Goal: Task Accomplishment & Management: Manage account settings

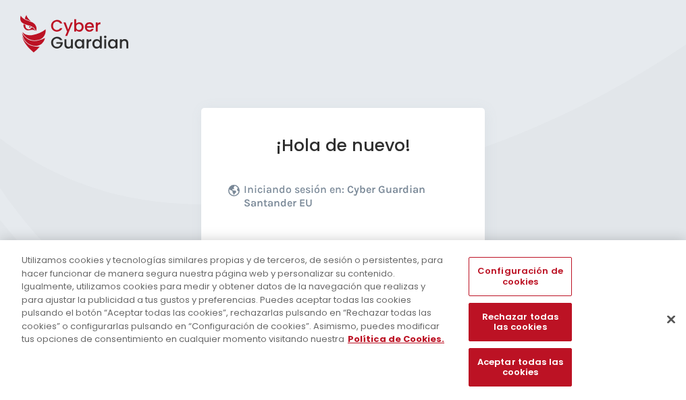
scroll to position [165, 0]
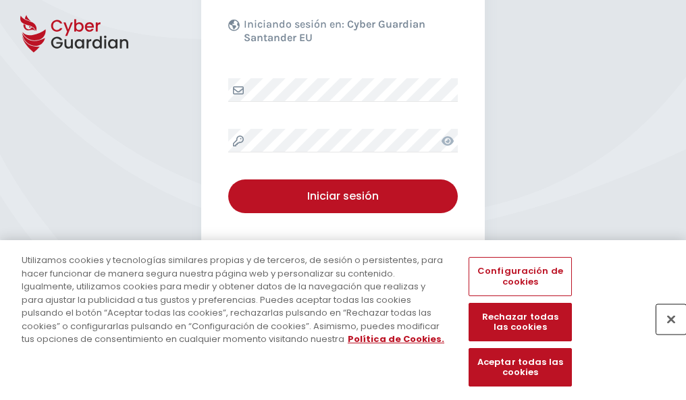
click at [664, 333] on button "Cerrar" at bounding box center [671, 319] width 30 height 30
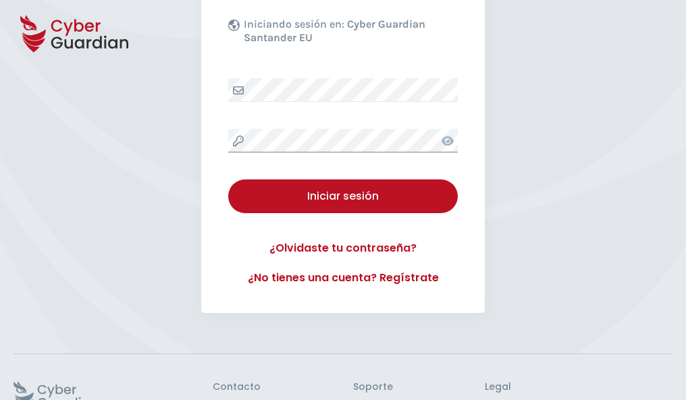
scroll to position [263, 0]
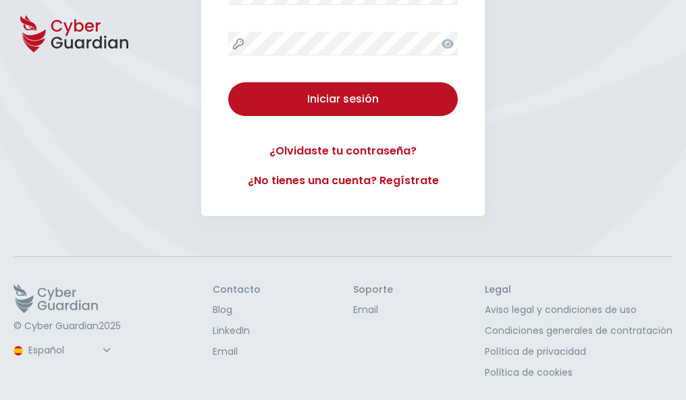
click at [228, 82] on button "Iniciar sesión" at bounding box center [343, 99] width 230 height 34
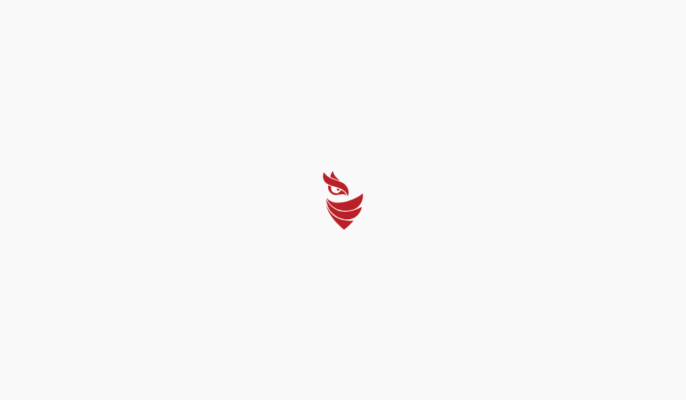
scroll to position [0, 0]
select select "English"
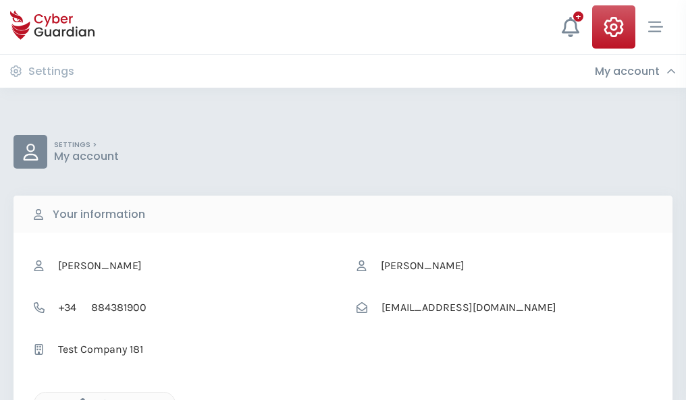
click at [79, 399] on icon "button" at bounding box center [79, 403] width 11 height 11
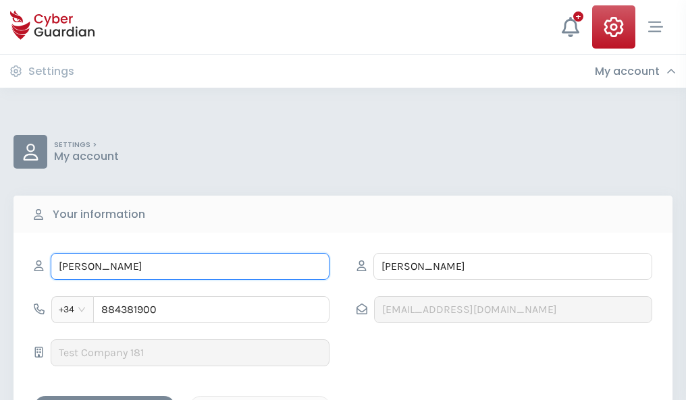
click at [190, 267] on input "GERTRUDIS" at bounding box center [190, 266] width 279 height 27
type input "G"
type input "Edelmira"
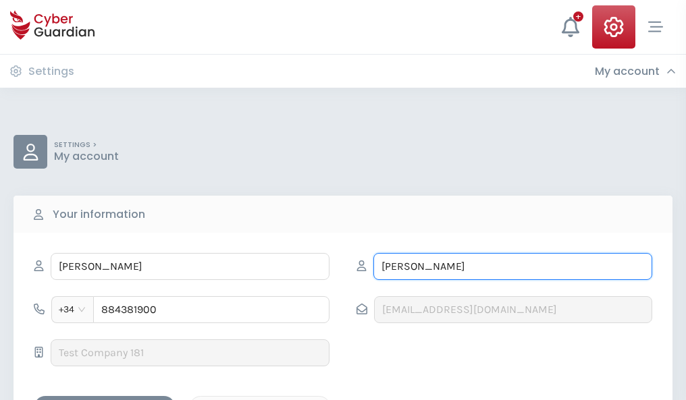
click at [512, 267] on input "SANDOVAL" at bounding box center [512, 266] width 279 height 27
type input "S"
type input "Arnau"
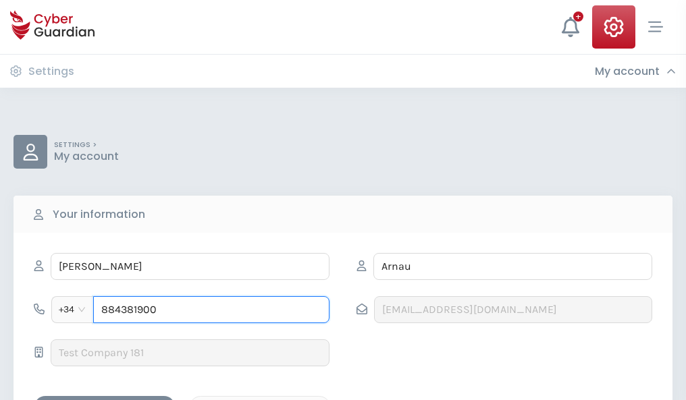
click at [211, 310] on input "884381900" at bounding box center [211, 309] width 236 height 27
type input "8"
type input "886993849"
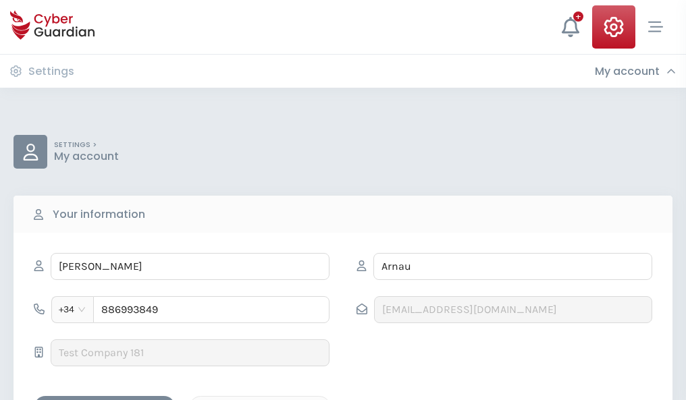
click at [105, 400] on div "Save changes" at bounding box center [105, 408] width 122 height 17
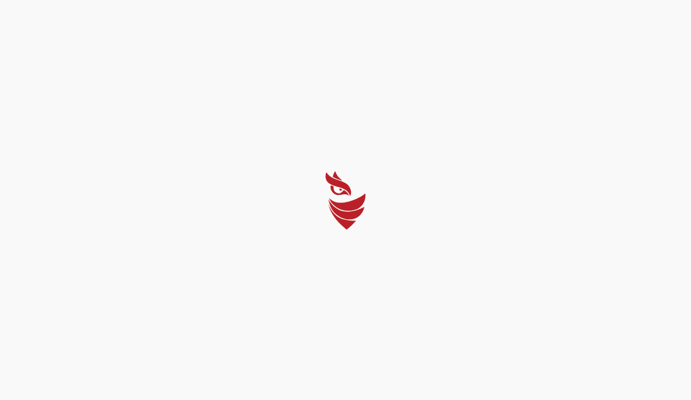
select select "English"
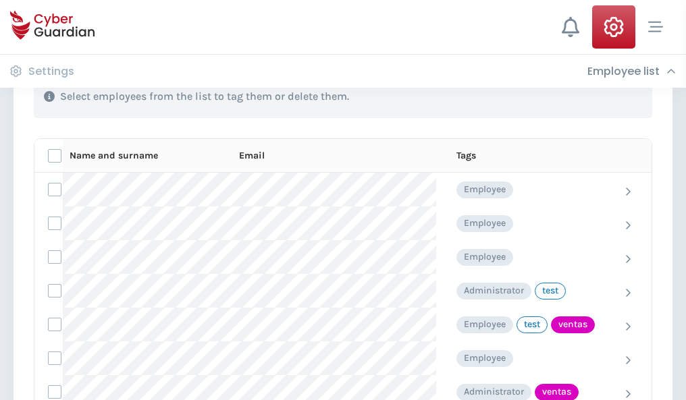
scroll to position [612, 0]
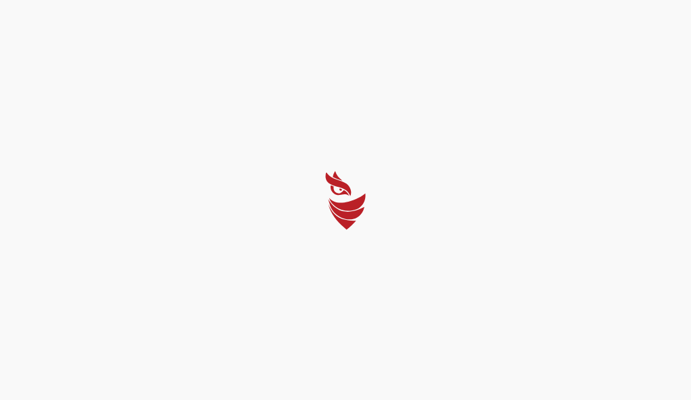
select select "English"
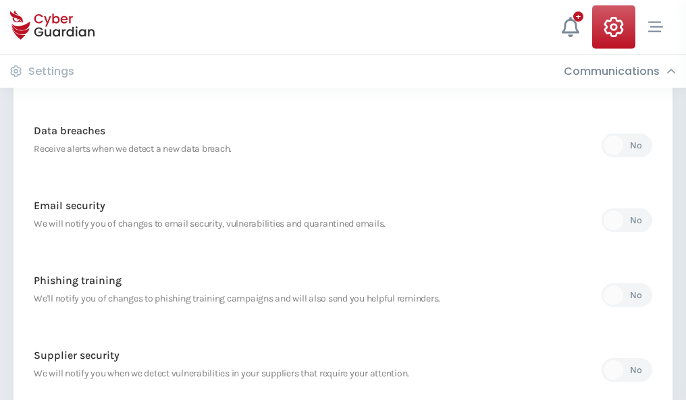
scroll to position [711, 0]
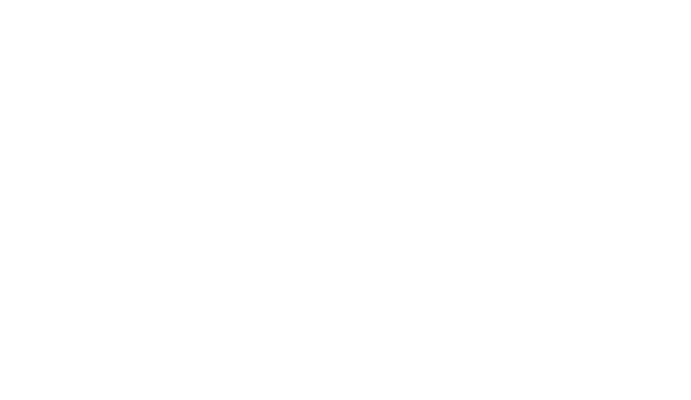
select select "English"
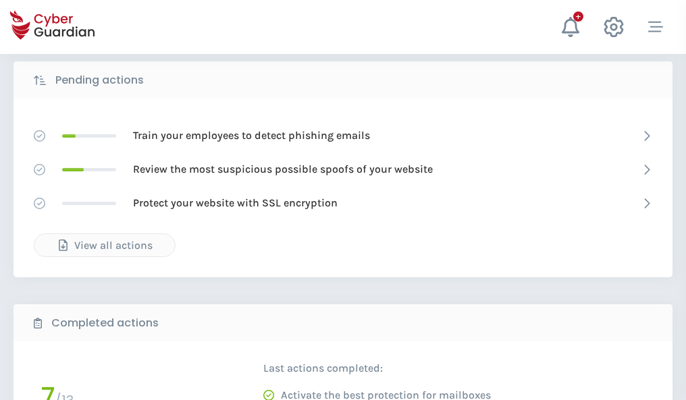
scroll to position [747, 0]
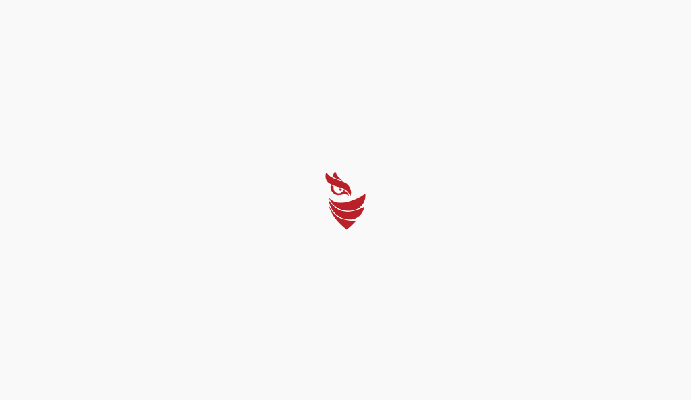
select select "English"
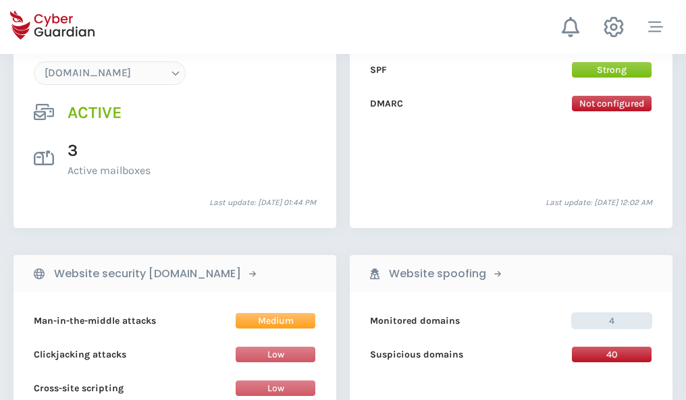
scroll to position [1438, 0]
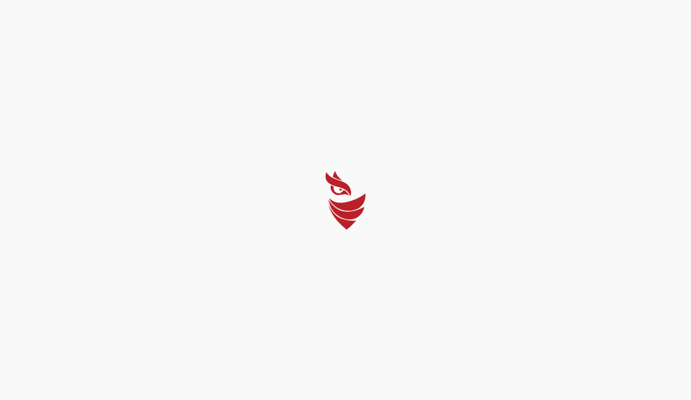
select select "English"
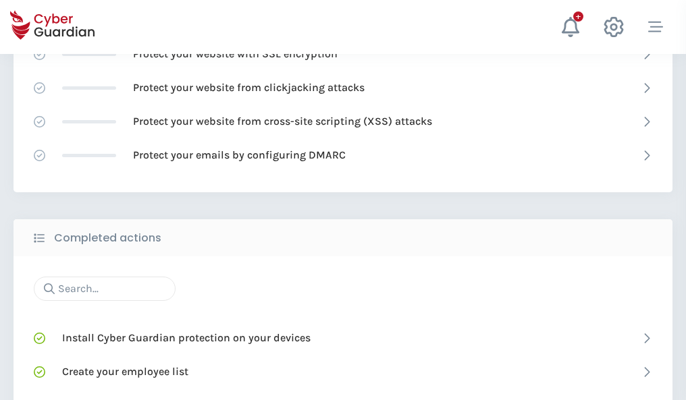
scroll to position [899, 0]
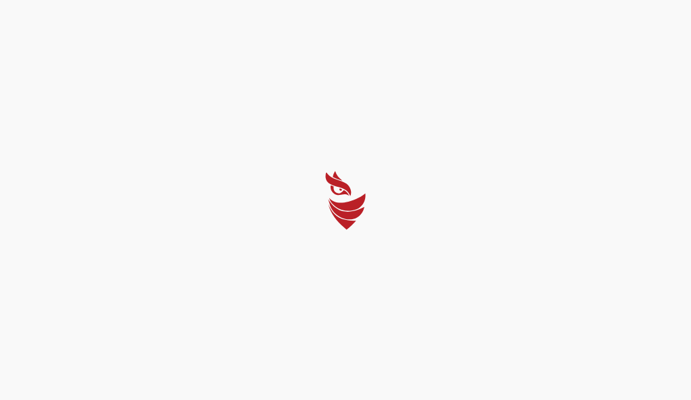
select select "English"
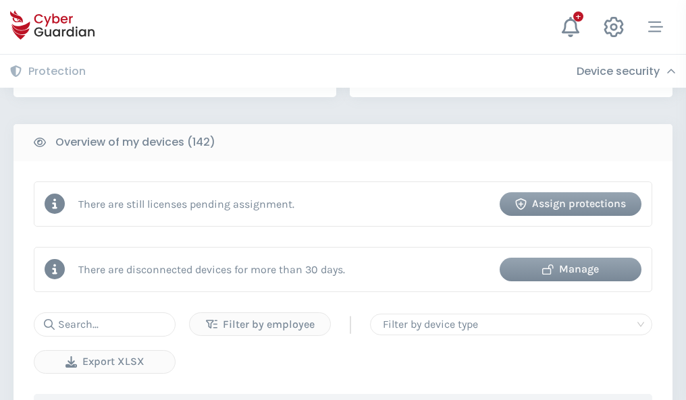
scroll to position [1308, 0]
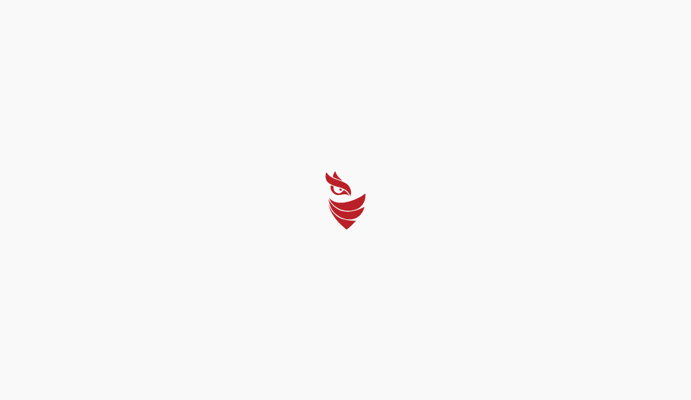
select select "English"
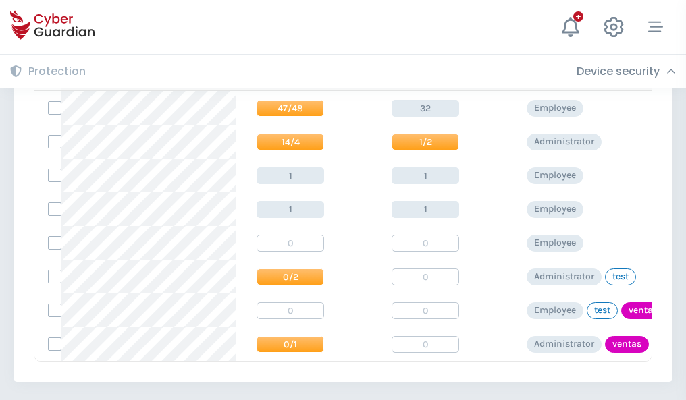
scroll to position [626, 0]
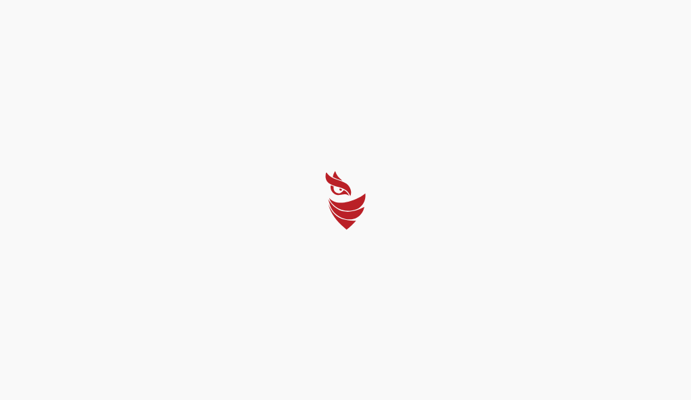
select select "English"
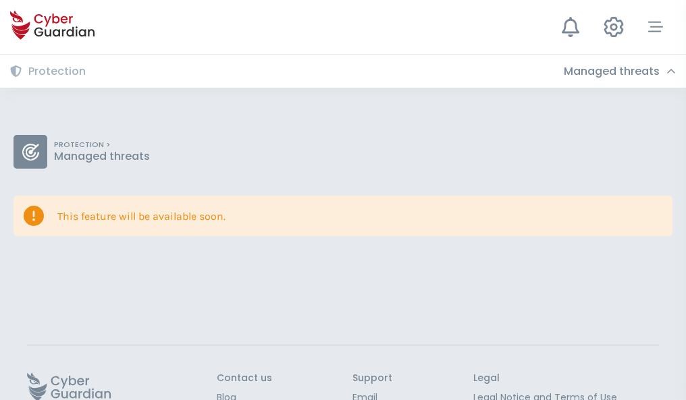
scroll to position [88, 0]
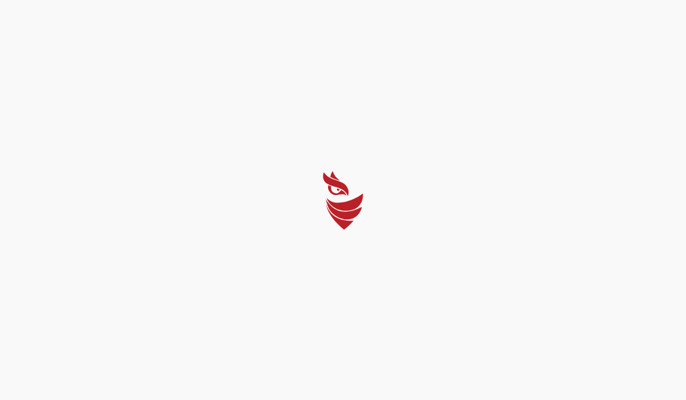
select select "English"
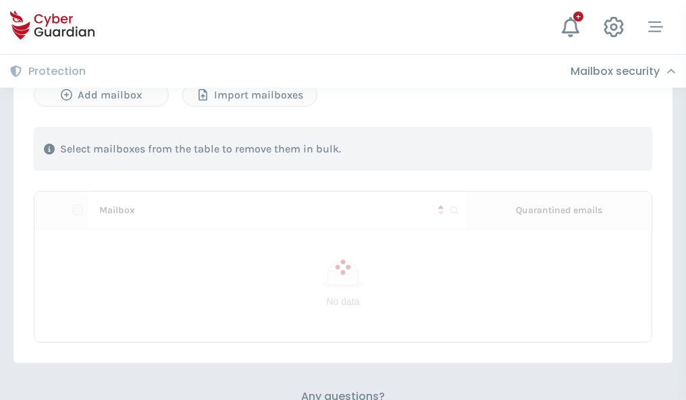
scroll to position [578, 0]
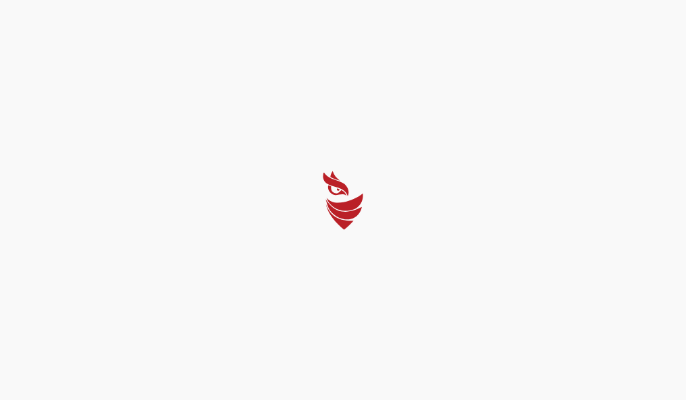
select select "English"
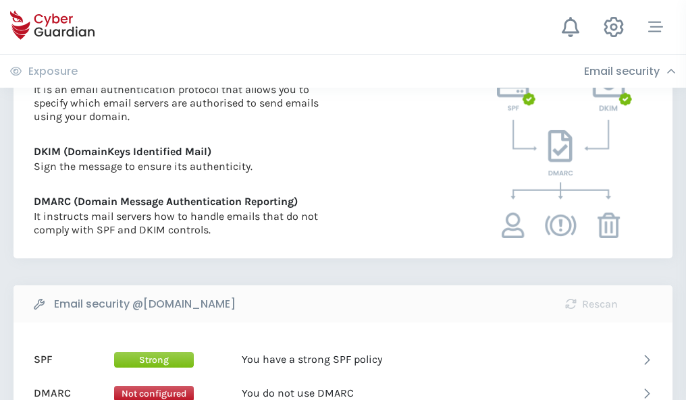
scroll to position [728, 0]
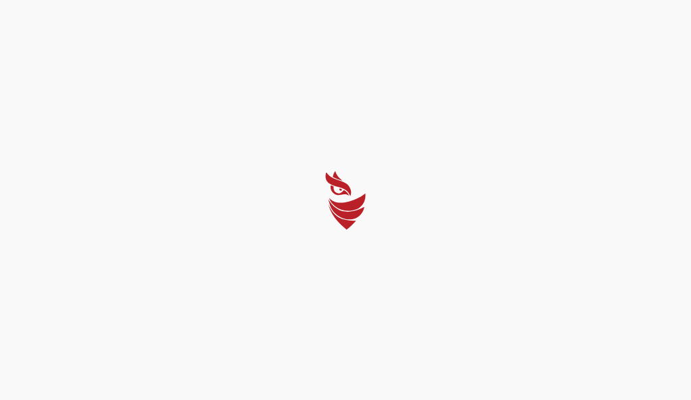
select select "English"
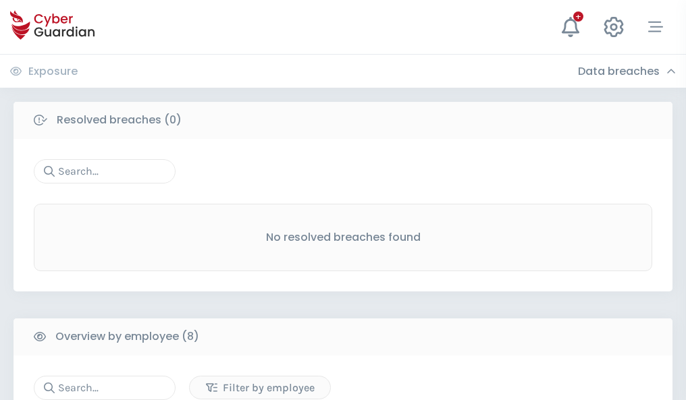
scroll to position [1150, 0]
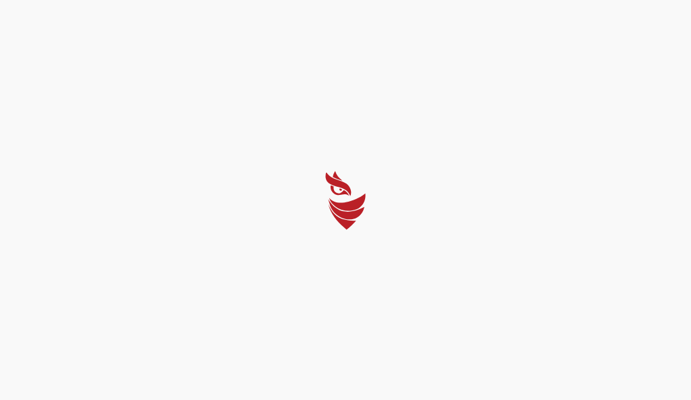
select select "English"
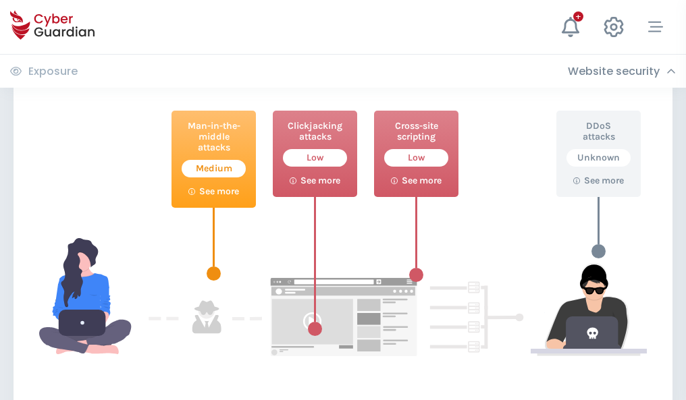
scroll to position [735, 0]
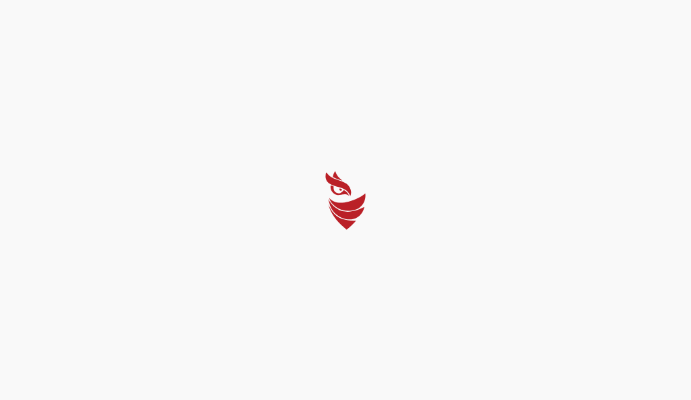
select select "English"
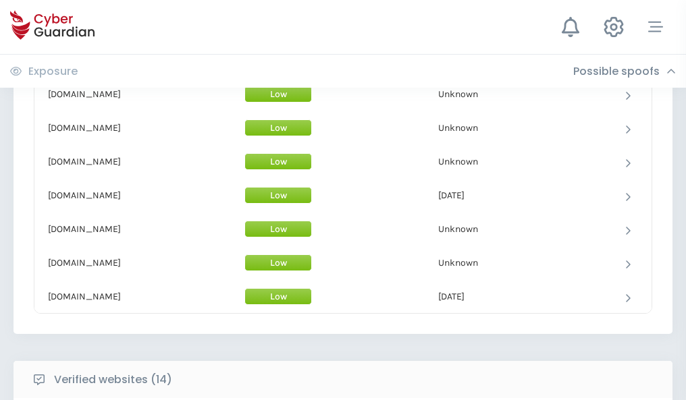
scroll to position [1316, 0]
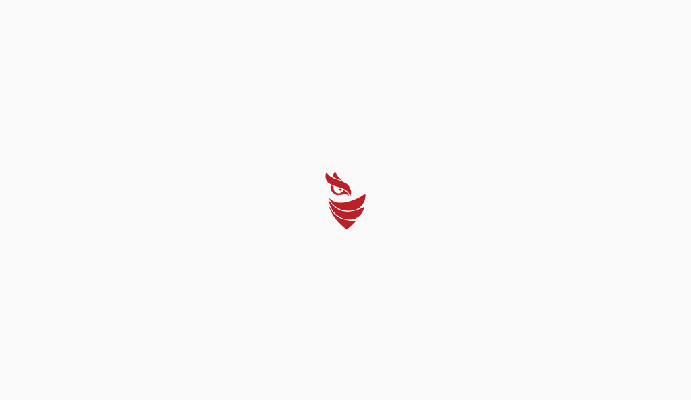
select select "English"
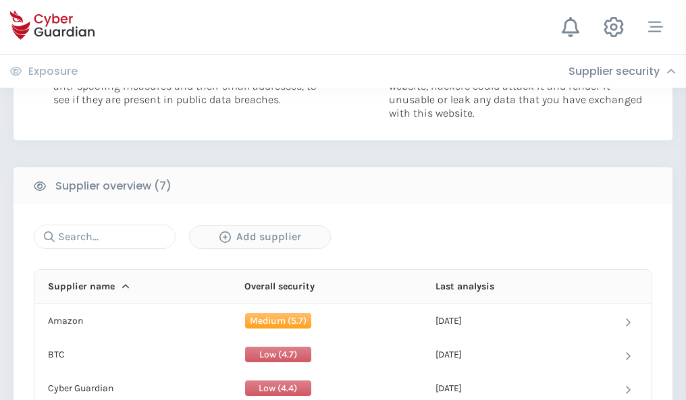
scroll to position [874, 0]
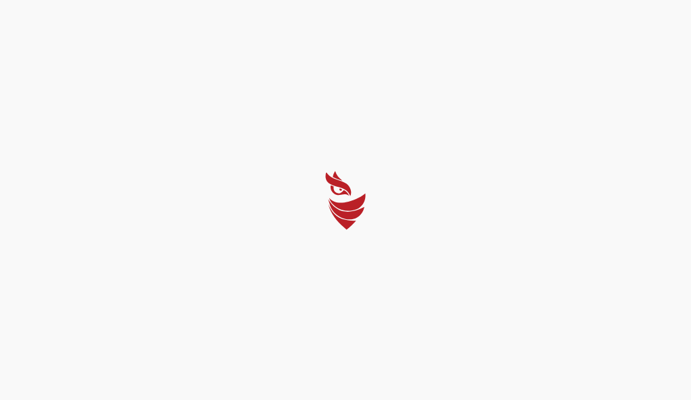
select select "English"
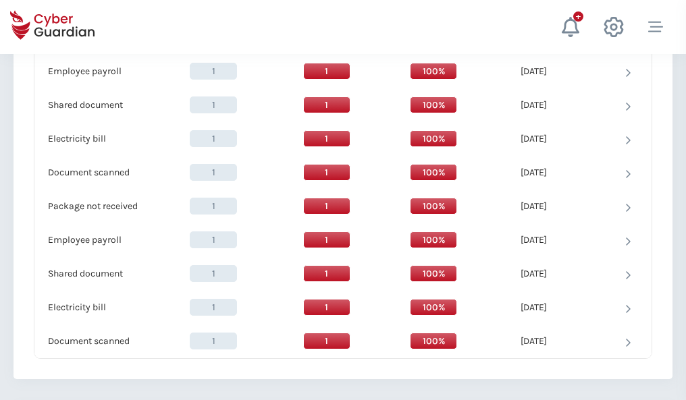
scroll to position [1383, 0]
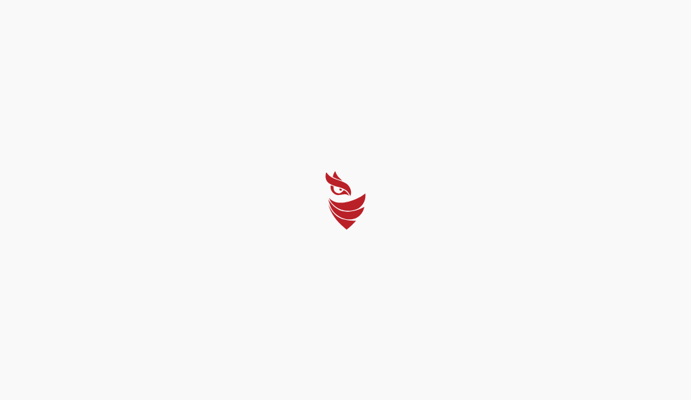
select select "English"
